Goal: Task Accomplishment & Management: Complete application form

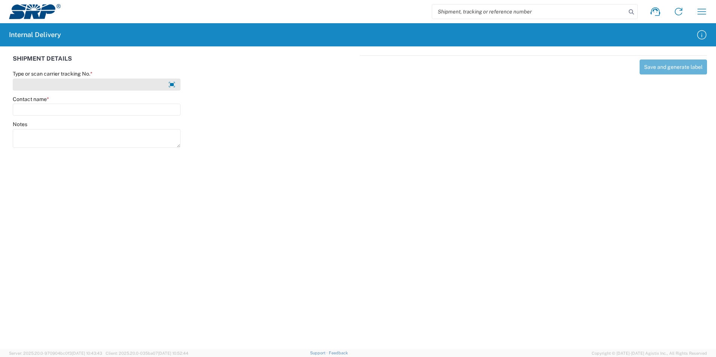
click at [71, 83] on input "Type or scan carrier tracking No. *" at bounding box center [97, 85] width 168 height 12
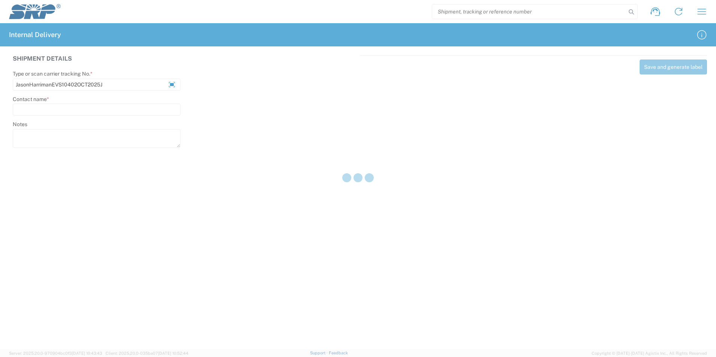
type input "JasonHarrimanEVS10402OCT2025J"
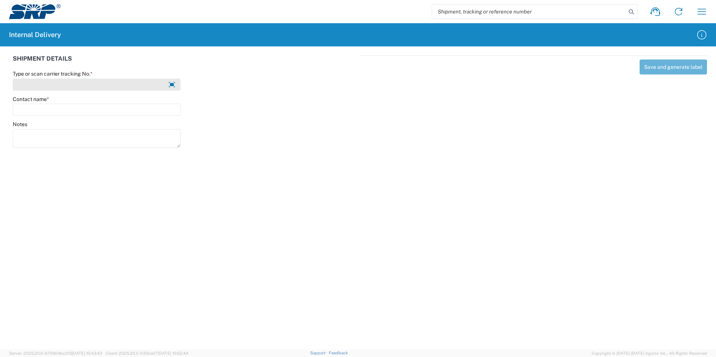
click at [73, 84] on input "Type or scan carrier tracking No. *" at bounding box center [97, 85] width 168 height 12
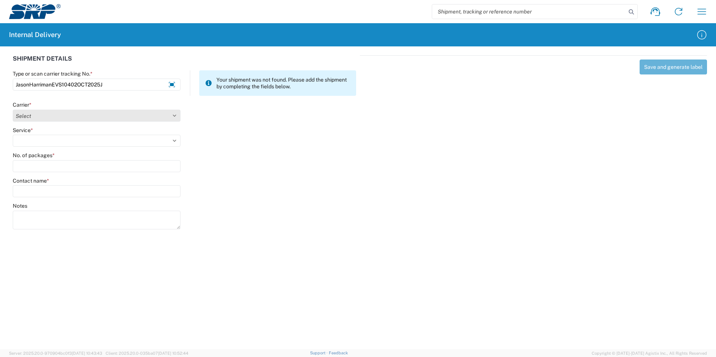
type input "JasonHarrimanEVS10402OCT2025J"
click at [173, 115] on select "Select Amazon Logistics ATI Trucking BC Dimerco Logistics Empire Southwest FedE…" at bounding box center [97, 116] width 168 height 12
select select "18713"
click at [13, 110] on select "Select Amazon Logistics ATI Trucking BC Dimerco Logistics Empire Southwest FedE…" at bounding box center [97, 116] width 168 height 12
click at [63, 143] on select "Select Ground Inter-Office" at bounding box center [97, 141] width 168 height 12
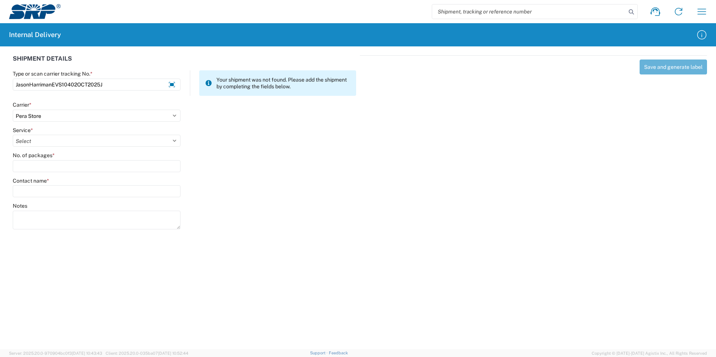
select select "35763"
click at [13, 135] on select "Select Ground Inter-Office" at bounding box center [97, 141] width 168 height 12
click at [53, 162] on input "No. of packages *" at bounding box center [97, 166] width 168 height 12
type input "1"
click at [49, 188] on input "Contact name *" at bounding box center [97, 191] width 168 height 12
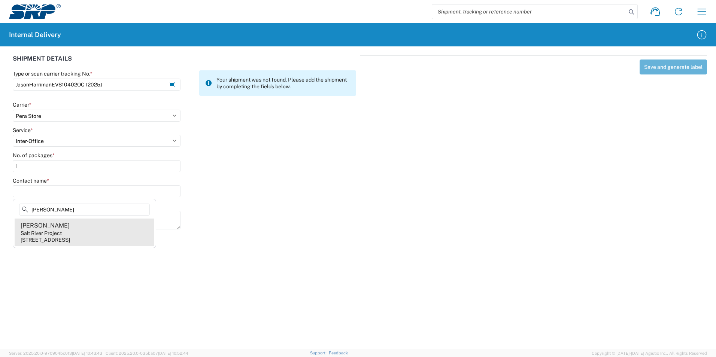
type input "Jason Harriman"
click at [37, 229] on div "Jason Harriman" at bounding box center [45, 226] width 49 height 8
type input "Jason Harriman"
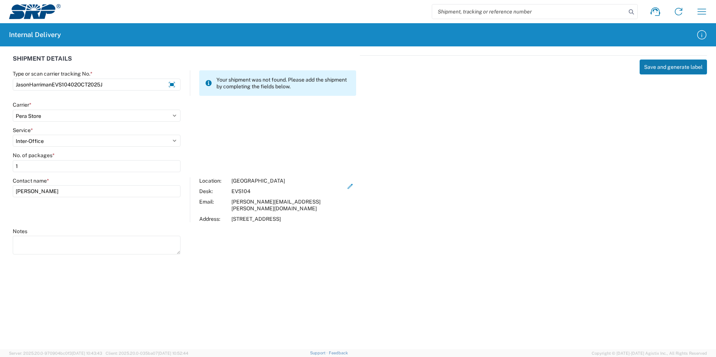
click at [686, 65] on button "Save and generate label" at bounding box center [673, 67] width 67 height 15
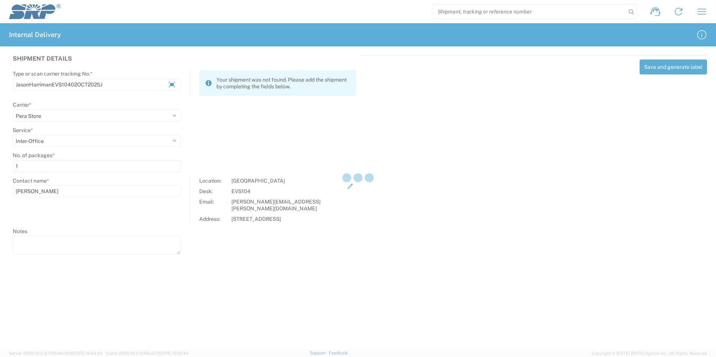
select select
